Goal: Transaction & Acquisition: Purchase product/service

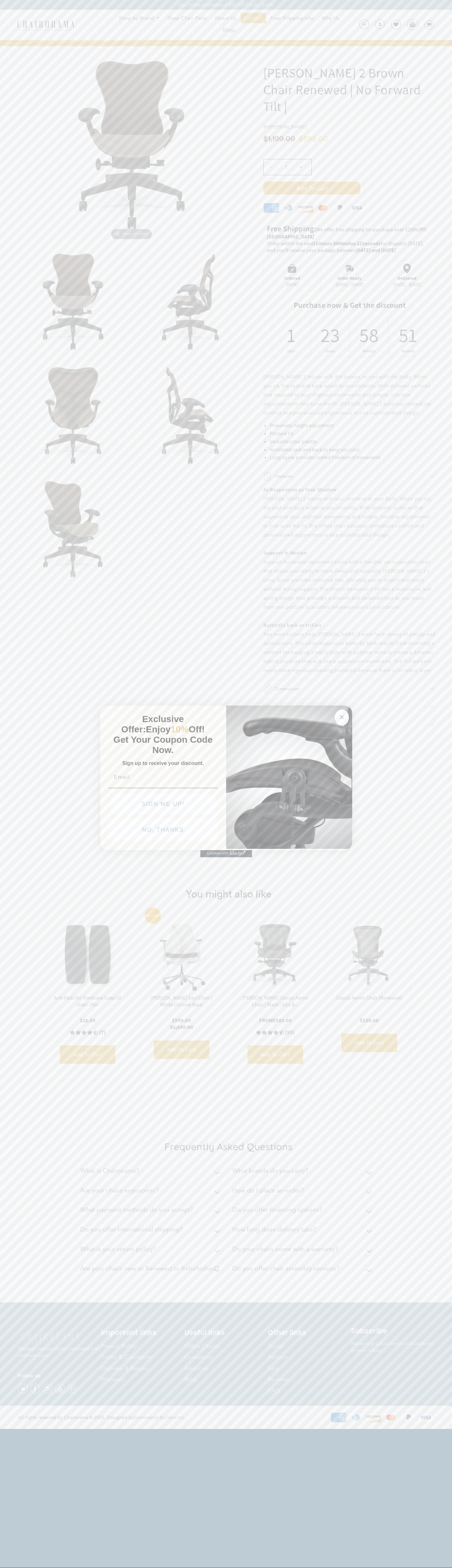
click at [163, 831] on button "NO, THANKS" at bounding box center [163, 830] width 109 height 21
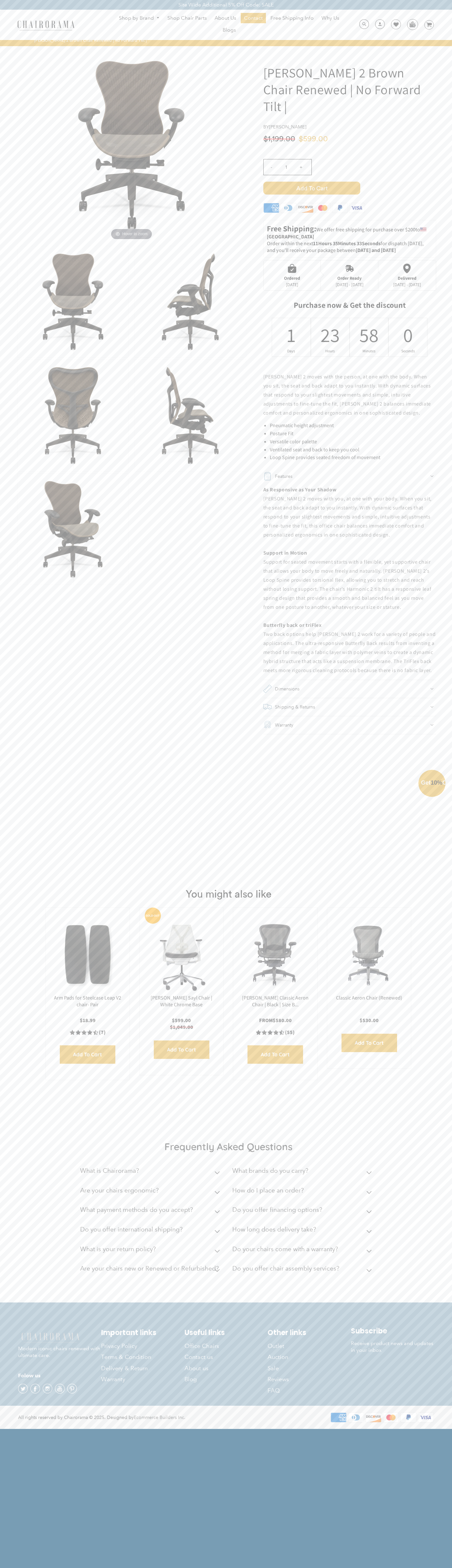
click at [163, 847] on button "NO, THANKS" at bounding box center [163, 844] width 109 height 21
click at [311, 188] on span "Add to Cart" at bounding box center [311, 187] width 97 height 13
click at [412, 24] on img at bounding box center [412, 24] width 10 height 10
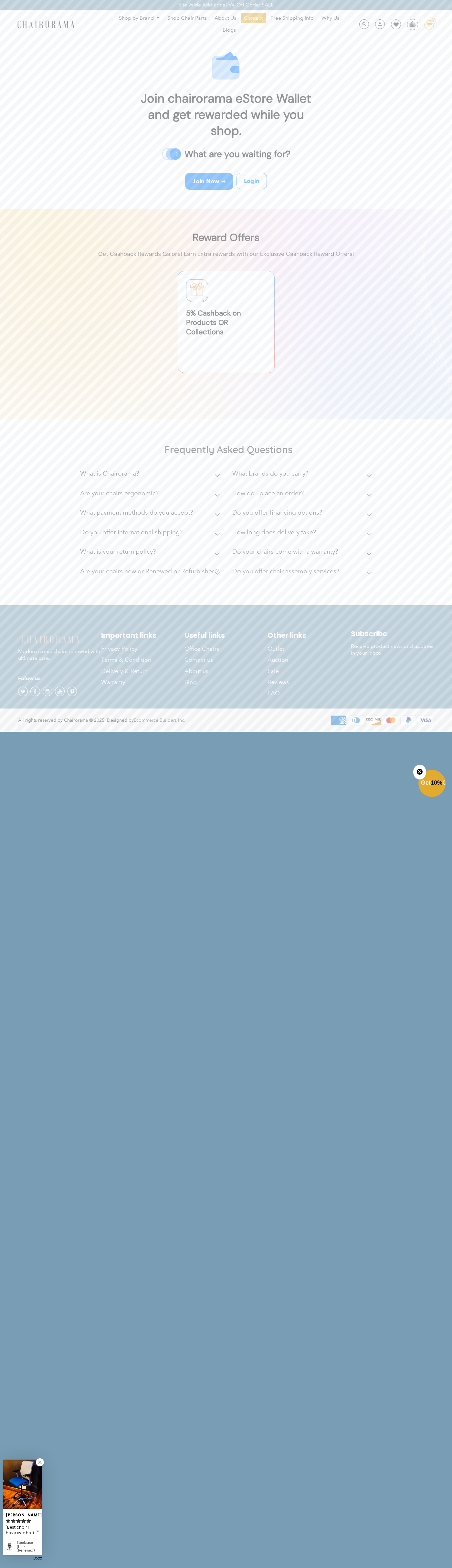
click at [105, 13] on ul "Shop by Brand Haworth Herman Miller Steelcase Knoll Human Scale" at bounding box center [228, 24] width 247 height 24
click at [433, 731] on html "Site Wide Additional 5% Off Code: SALE Site Wide Additional 5% Off Code: SALE S…" at bounding box center [226, 365] width 452 height 731
click at [309, 731] on html "Site Wide Additional 5% Off Code: SALE Site Wide Additional 5% Off Code: SALE S…" at bounding box center [226, 365] width 452 height 731
click at [9, 731] on html "Site Wide Additional 5% Off Code: SALE Site Wide Additional 5% Off Code: SALE S…" at bounding box center [226, 365] width 452 height 731
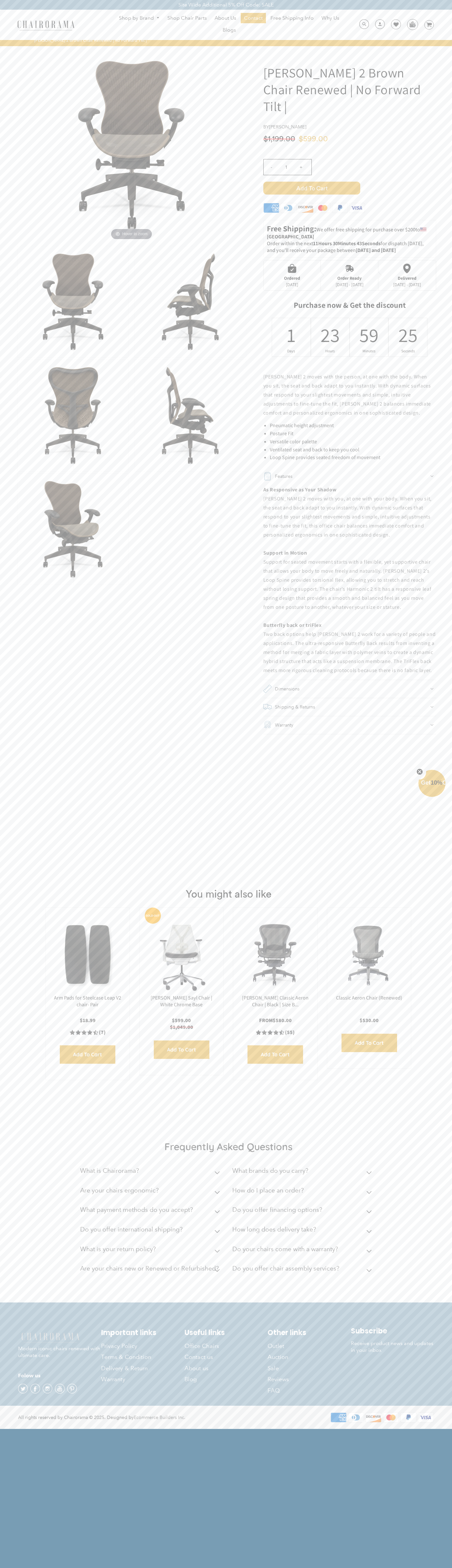
click at [314, 139] on span "$599.00" at bounding box center [313, 139] width 29 height 8
click at [305, 209] on icon at bounding box center [305, 208] width 15 height 9
click at [350, 175] on div "- 1 +" at bounding box center [350, 169] width 173 height 26
click at [311, 188] on span "Add to Cart" at bounding box center [311, 187] width 97 height 13
click at [350, 276] on div "Order Ready" at bounding box center [350, 278] width 28 height 5
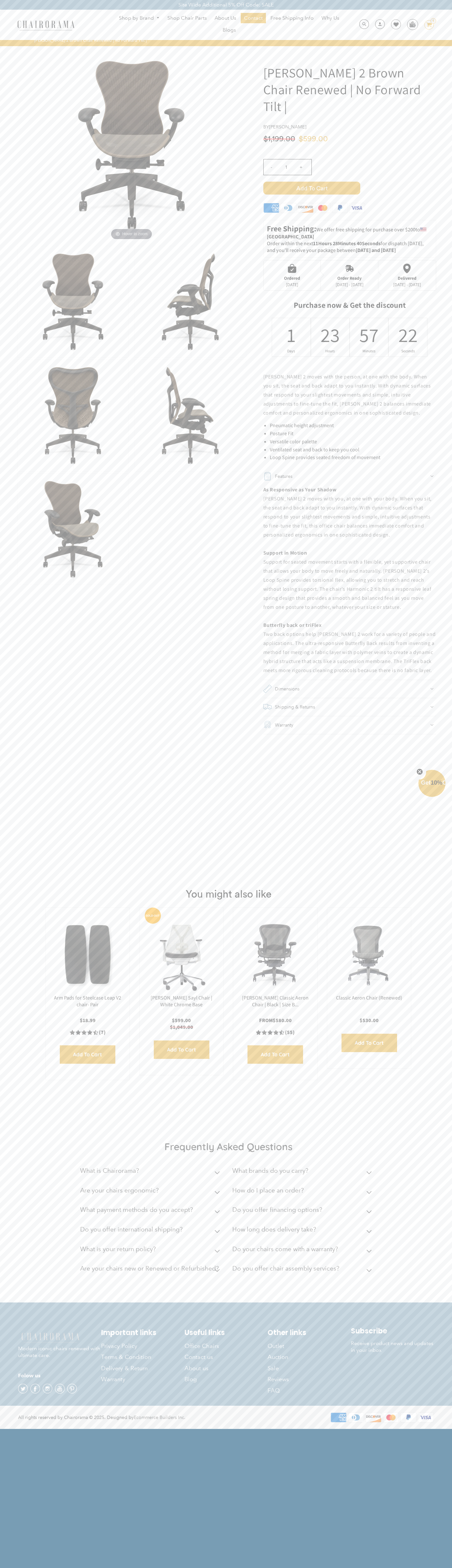
click at [330, 337] on div "23" at bounding box center [330, 335] width 9 height 25
click at [311, 188] on span "Add to Cart" at bounding box center [311, 187] width 97 height 13
click at [394, 25] on icon at bounding box center [396, 24] width 5 height 5
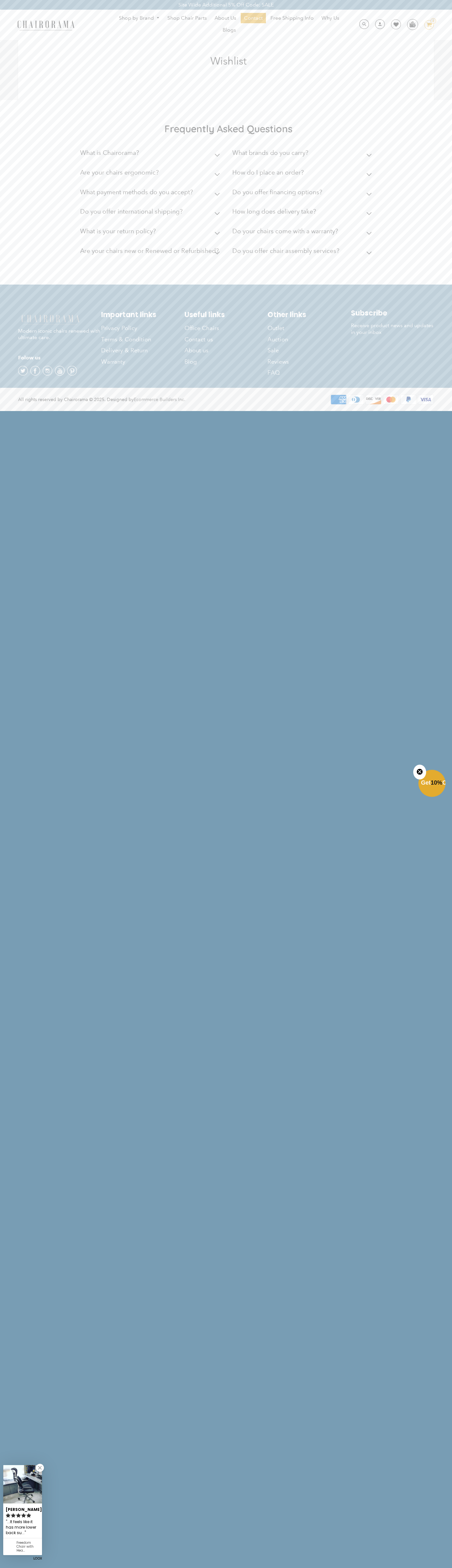
click at [88, 7] on div "Site Wide Additional 5% Off Code: SALE" at bounding box center [226, 5] width 452 height 10
click at [427, 410] on html "Site Wide Additional 5% Off Code: SALE Site Wide Additional 5% Off Code: SALE S…" at bounding box center [226, 205] width 452 height 410
click at [404, 410] on html "Site Wide Additional 5% Off Code: SALE Site Wide Additional 5% Off Code: SALE S…" at bounding box center [226, 205] width 452 height 410
click at [12, 410] on html "Site Wide Additional 5% Off Code: SALE Site Wide Additional 5% Off Code: SALE S…" at bounding box center [226, 205] width 452 height 410
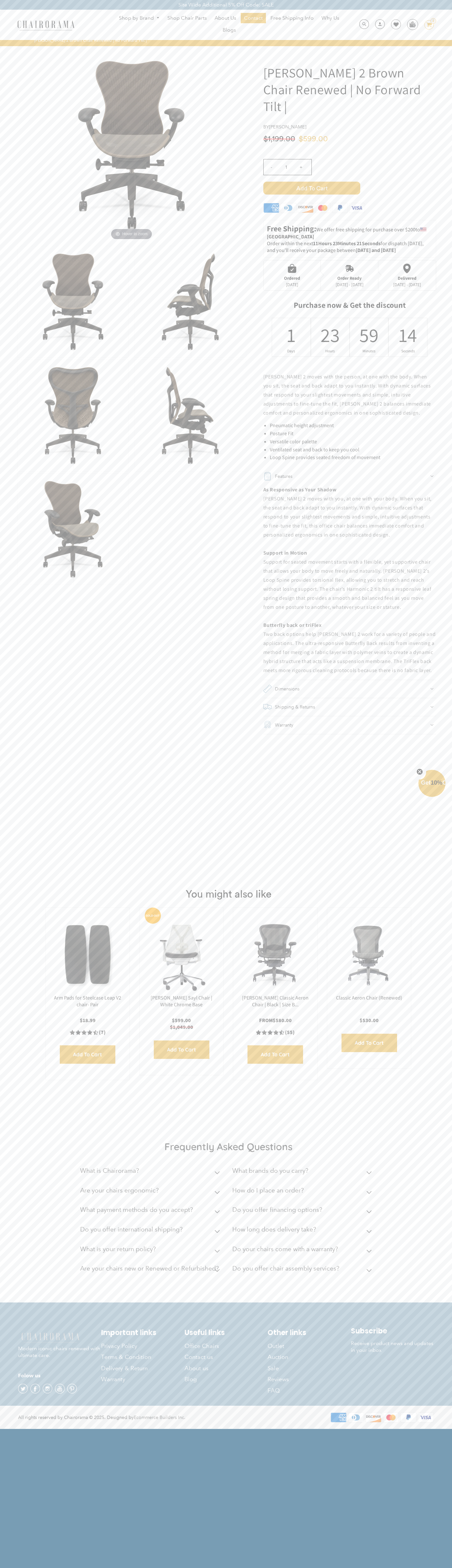
click at [394, 25] on icon at bounding box center [396, 24] width 5 height 5
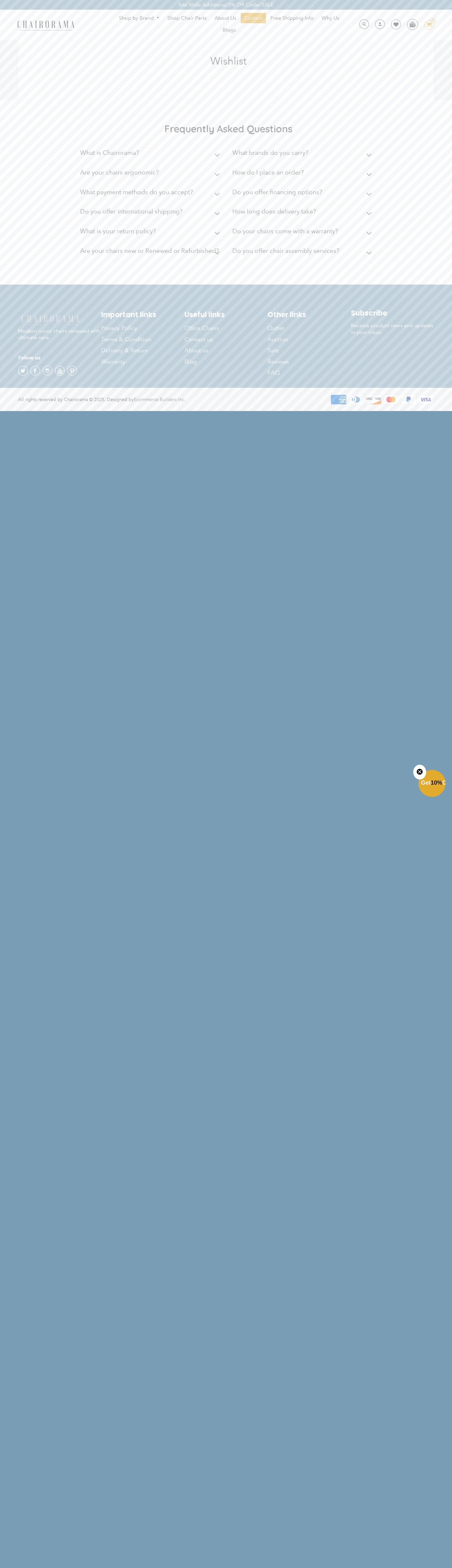
click at [420, 772] on icon "Close teaser" at bounding box center [419, 772] width 2 height 2
